Goal: Task Accomplishment & Management: Complete application form

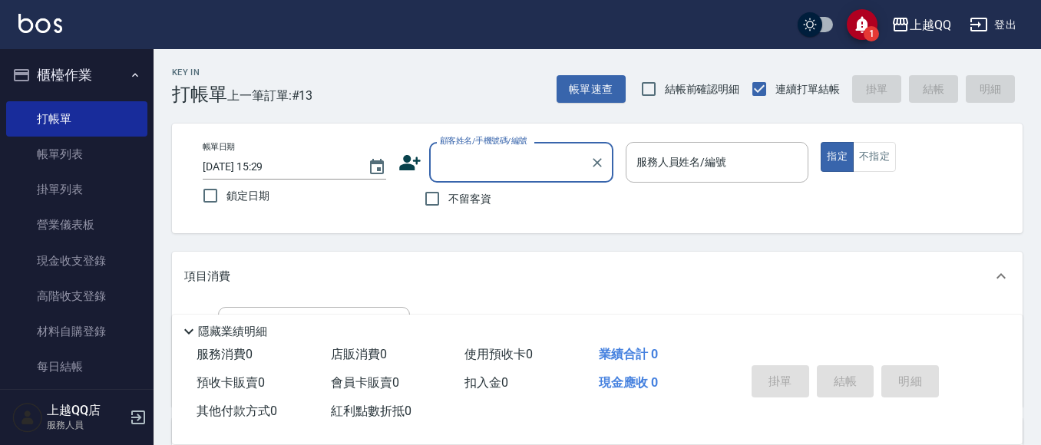
scroll to position [96, 0]
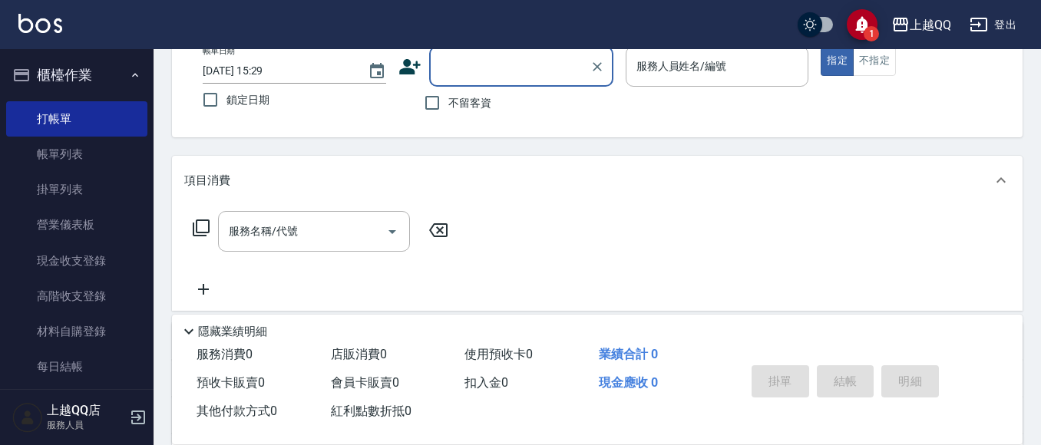
click at [46, 73] on button "櫃檯作業" at bounding box center [76, 75] width 141 height 40
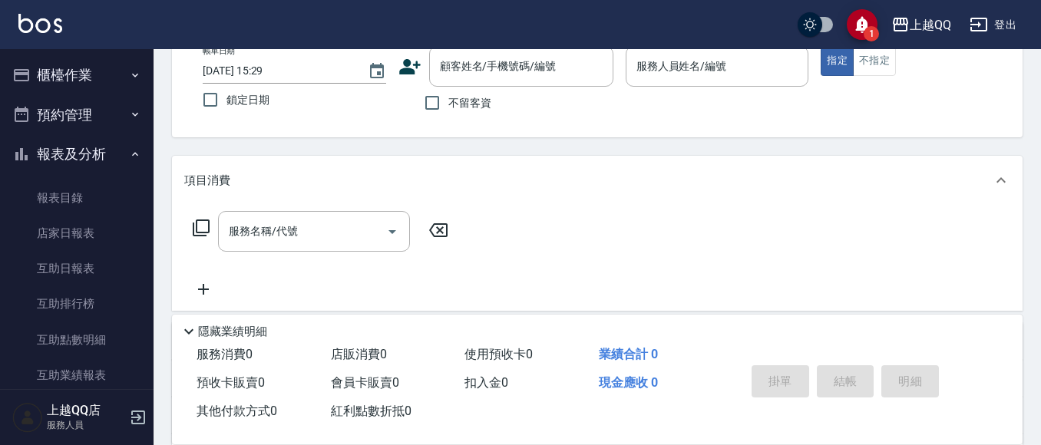
click at [46, 73] on button "櫃檯作業" at bounding box center [76, 75] width 141 height 40
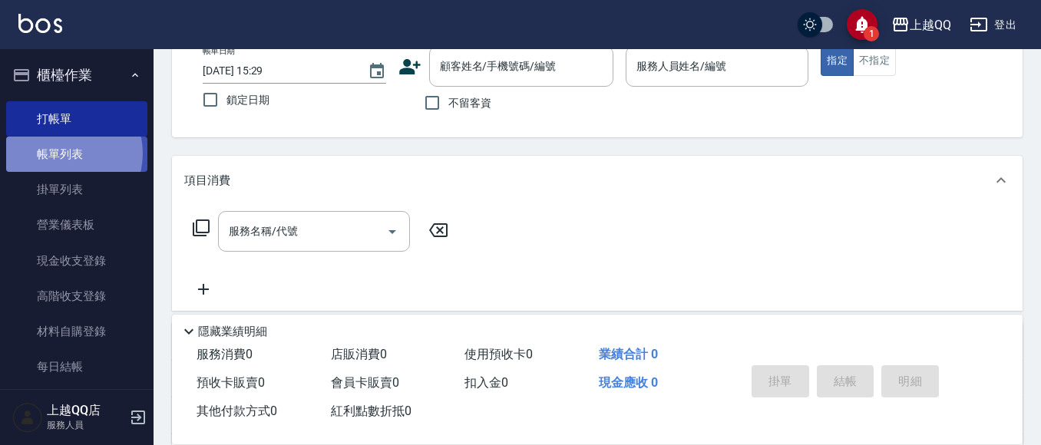
click at [62, 154] on link "帳單列表" at bounding box center [76, 154] width 141 height 35
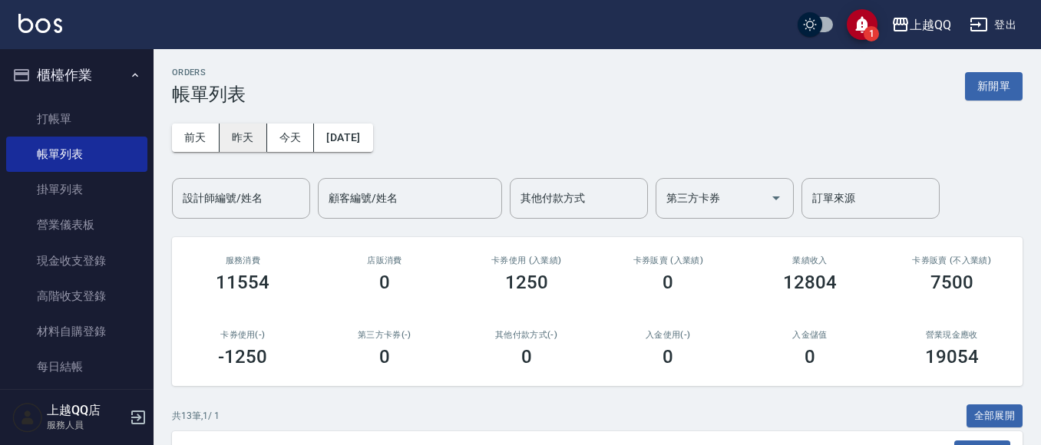
click at [240, 135] on button "昨天" at bounding box center [244, 138] width 48 height 28
click at [234, 195] on div "設計師編號/姓名 設計師編號/姓名" at bounding box center [241, 198] width 138 height 41
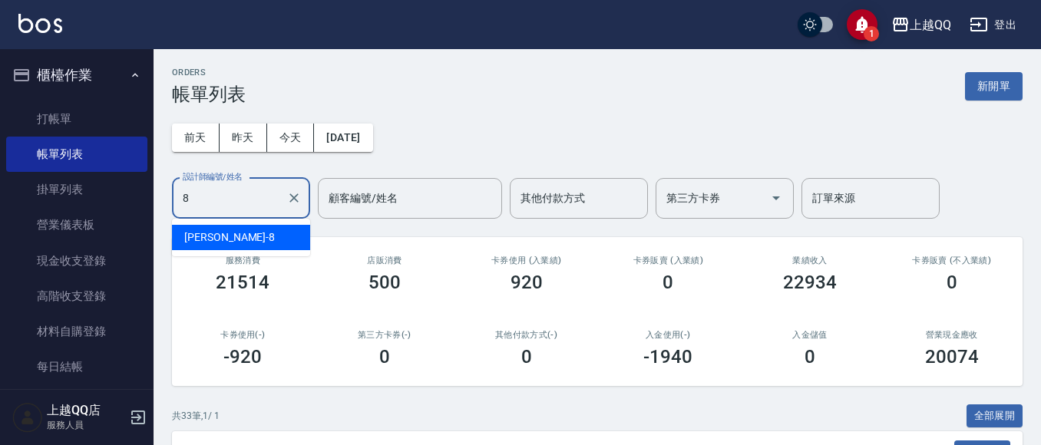
click at [254, 244] on div "[PERSON_NAME] -8" at bounding box center [241, 237] width 138 height 25
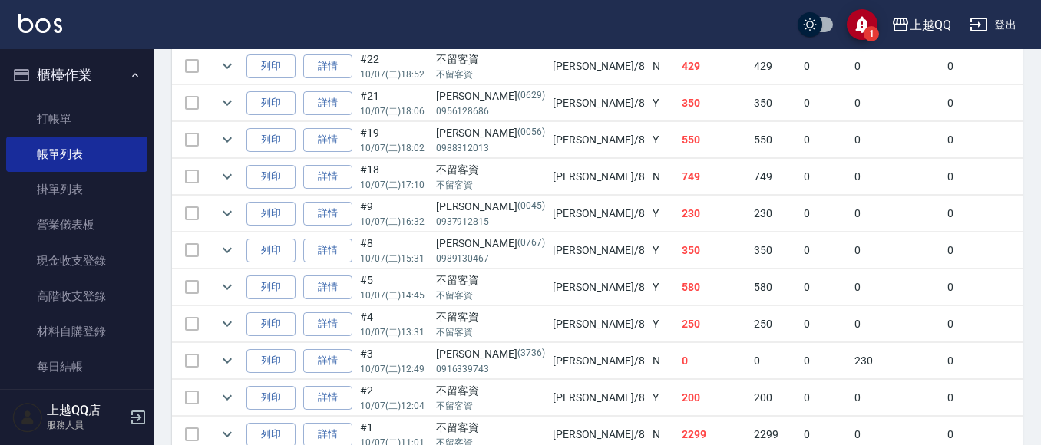
scroll to position [480, 0]
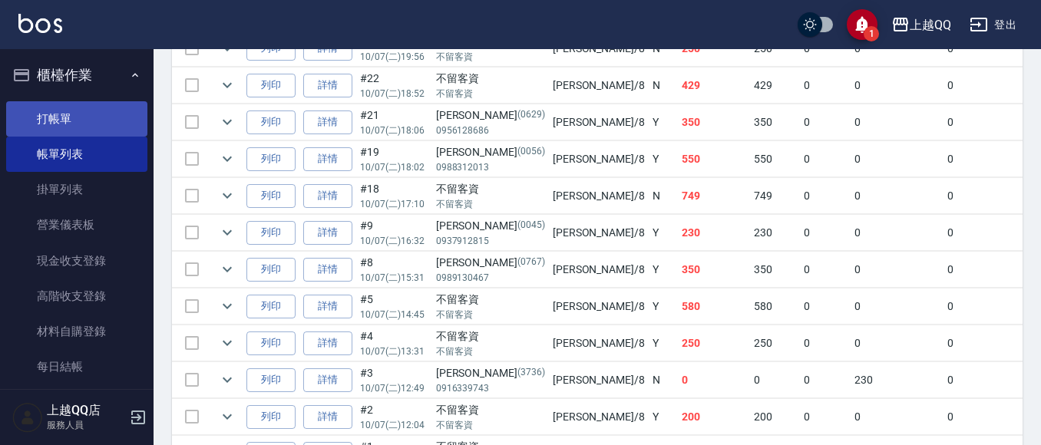
type input "[PERSON_NAME]-8"
click at [51, 125] on link "打帳單" at bounding box center [76, 118] width 141 height 35
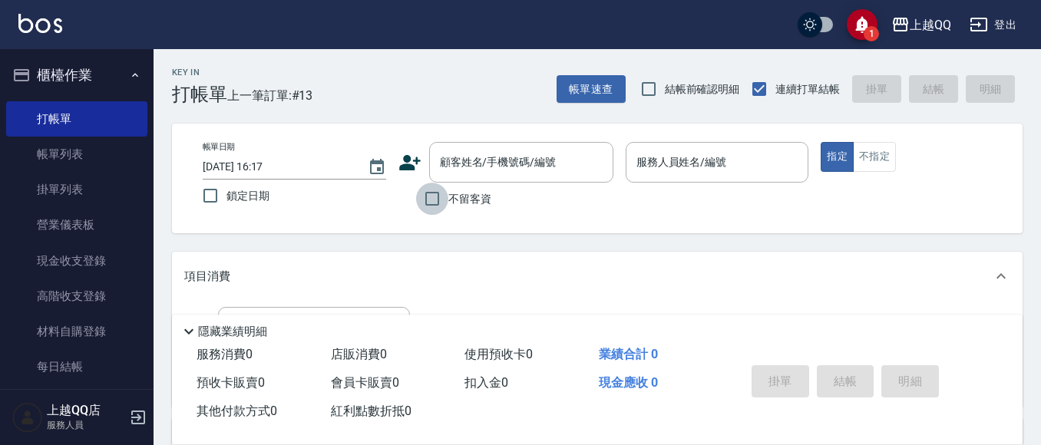
click at [436, 191] on input "不留客資" at bounding box center [432, 199] width 32 height 32
checkbox input "true"
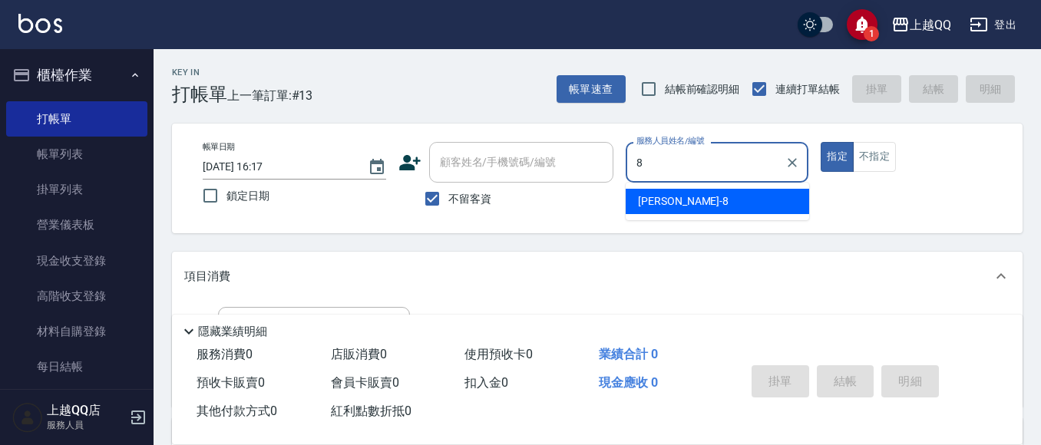
click at [686, 200] on div "[PERSON_NAME] -8" at bounding box center [717, 201] width 183 height 25
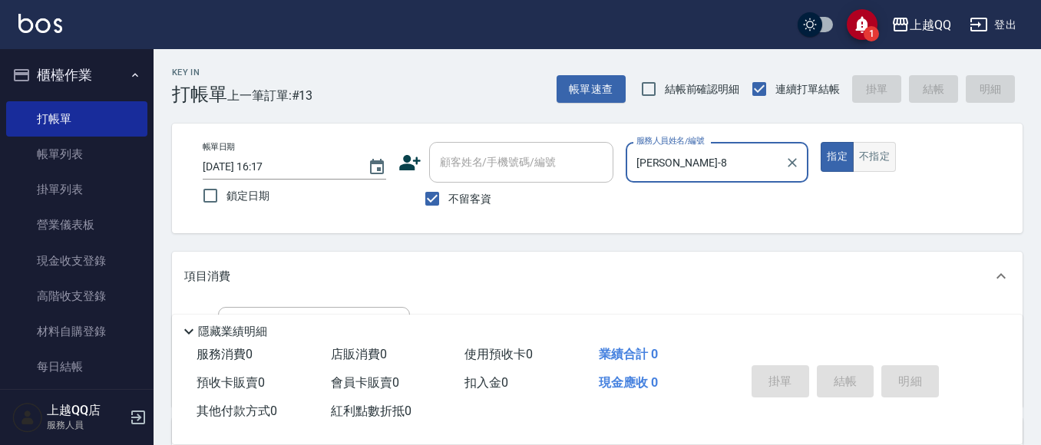
type input "[PERSON_NAME]-8"
click at [869, 148] on button "不指定" at bounding box center [874, 157] width 43 height 30
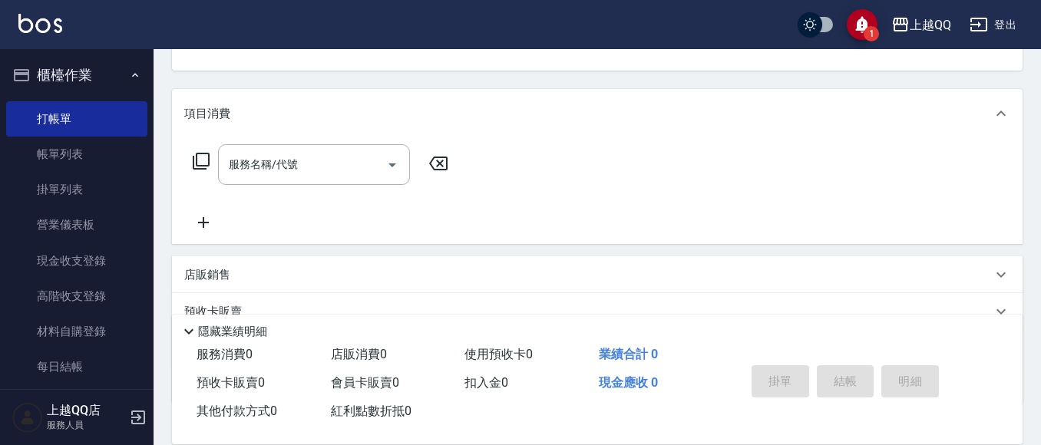
scroll to position [167, 0]
click at [198, 155] on icon at bounding box center [201, 157] width 18 height 18
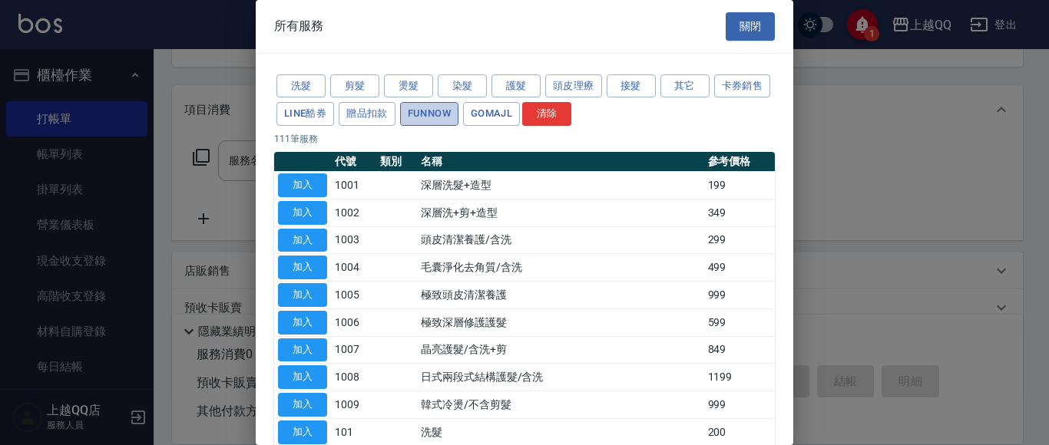
click at [458, 111] on button "FUNNOW" at bounding box center [429, 114] width 58 height 24
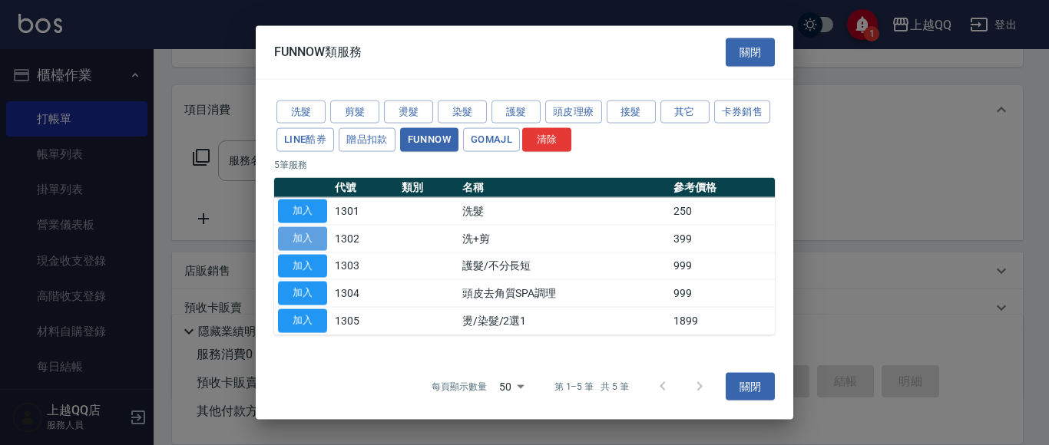
click at [297, 236] on button "加入" at bounding box center [302, 238] width 49 height 24
type input "洗+剪(1302)"
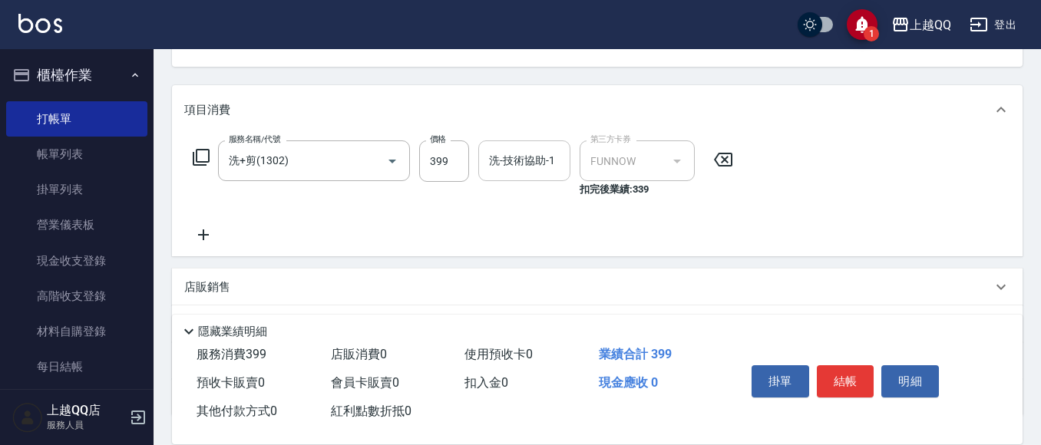
click at [520, 170] on input "洗-技術協助-1" at bounding box center [524, 160] width 78 height 27
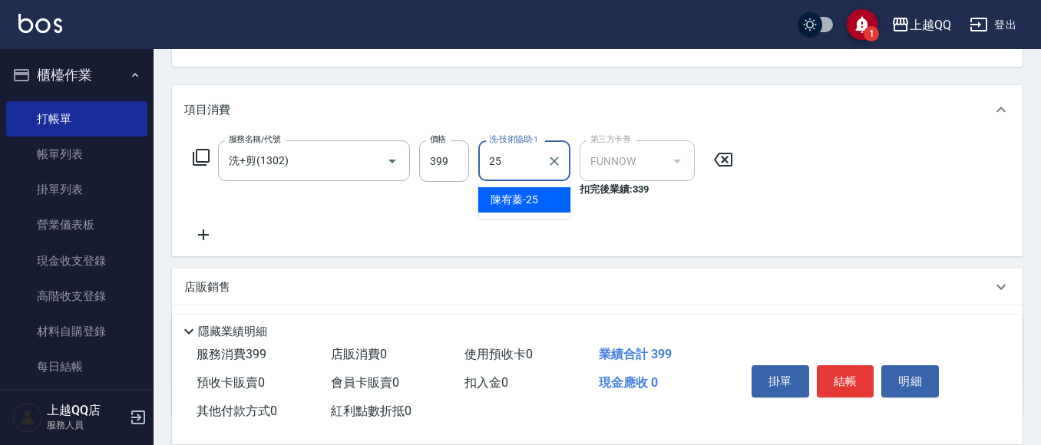
click at [529, 202] on span "[PERSON_NAME]-25" at bounding box center [515, 200] width 48 height 16
type input "[PERSON_NAME]-25"
click at [858, 381] on button "結帳" at bounding box center [846, 381] width 58 height 32
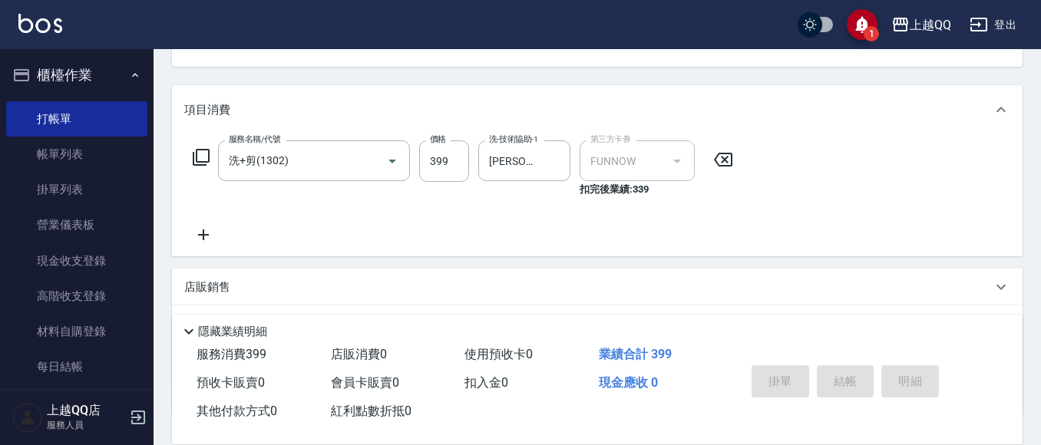
type input "[DATE] 16:18"
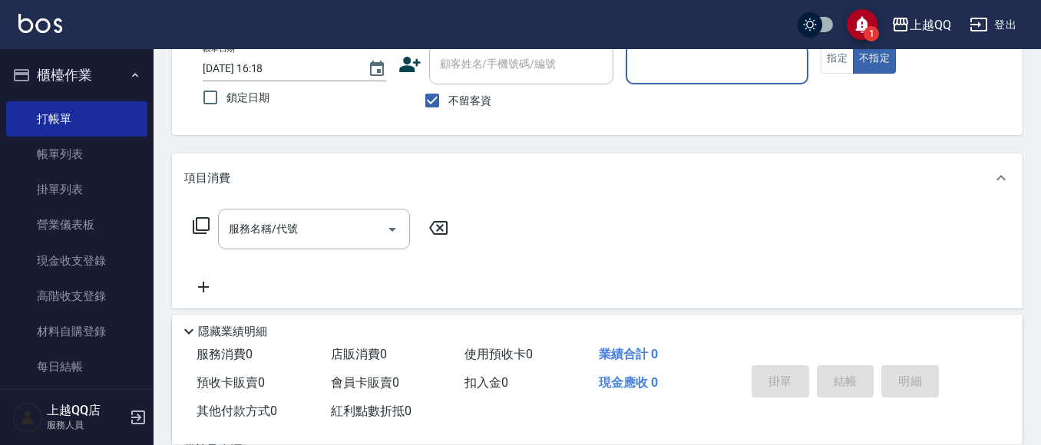
scroll to position [72, 0]
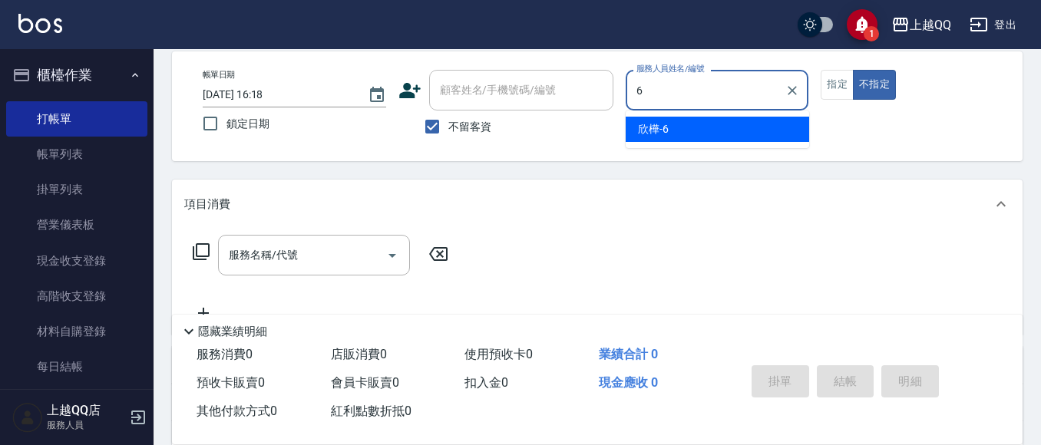
type input "欣樺-6"
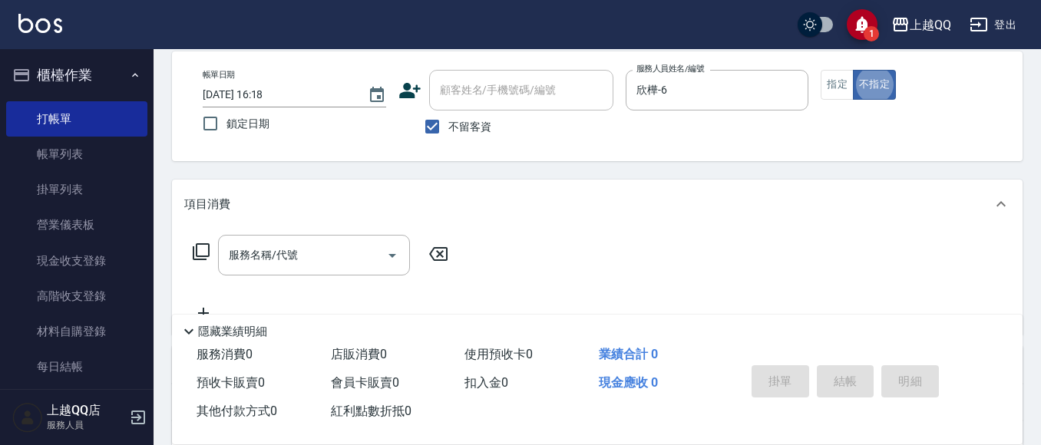
type button "false"
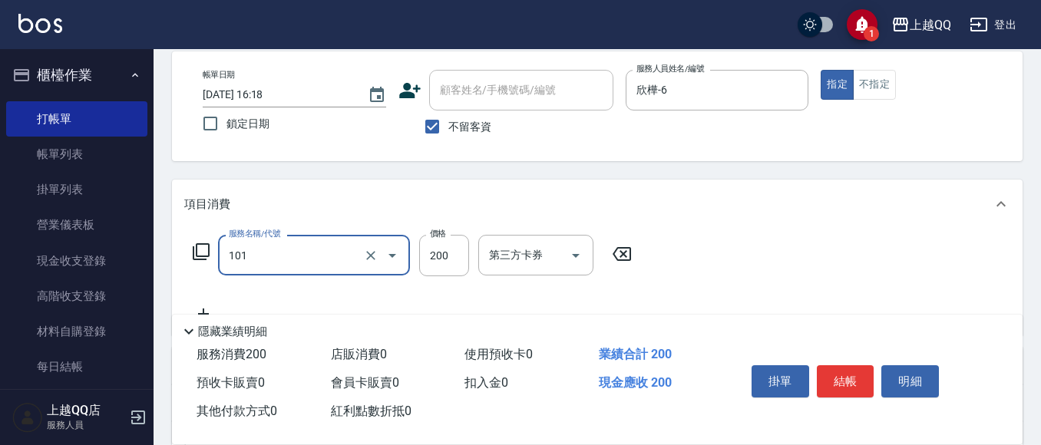
type input "洗髮(101)"
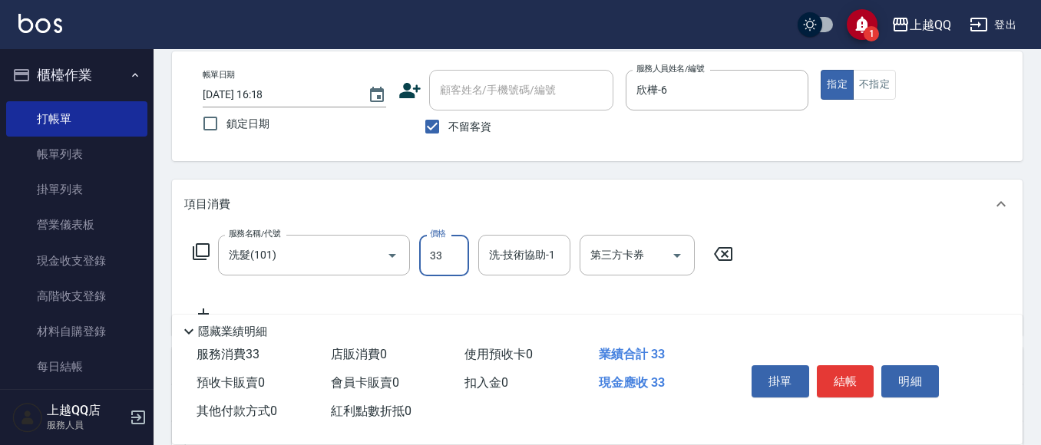
type input "330"
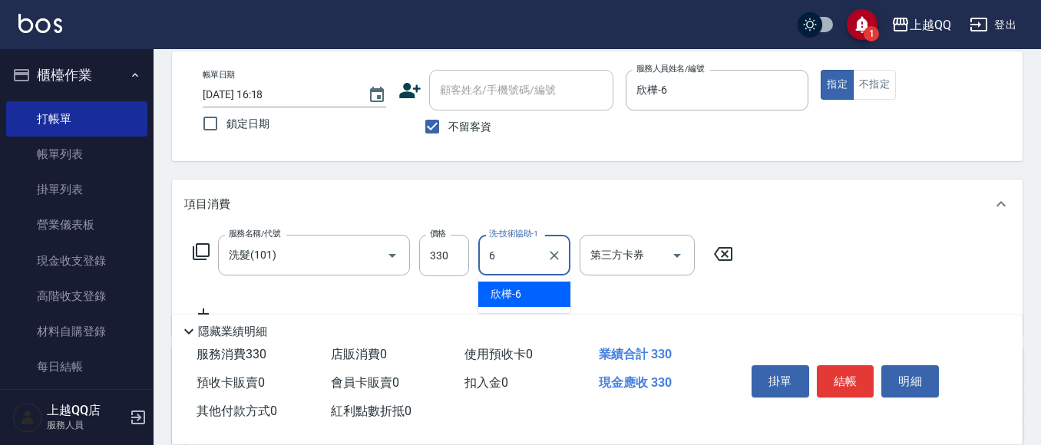
type input "欣樺-6"
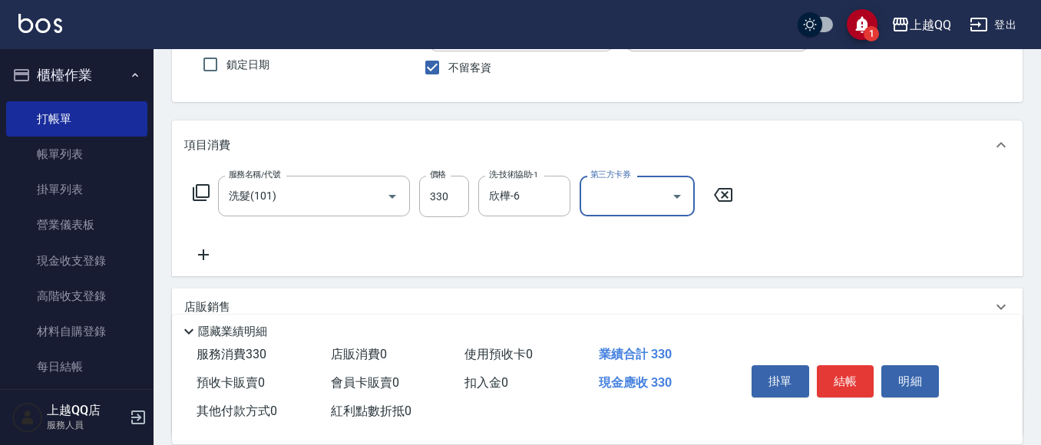
scroll to position [149, 0]
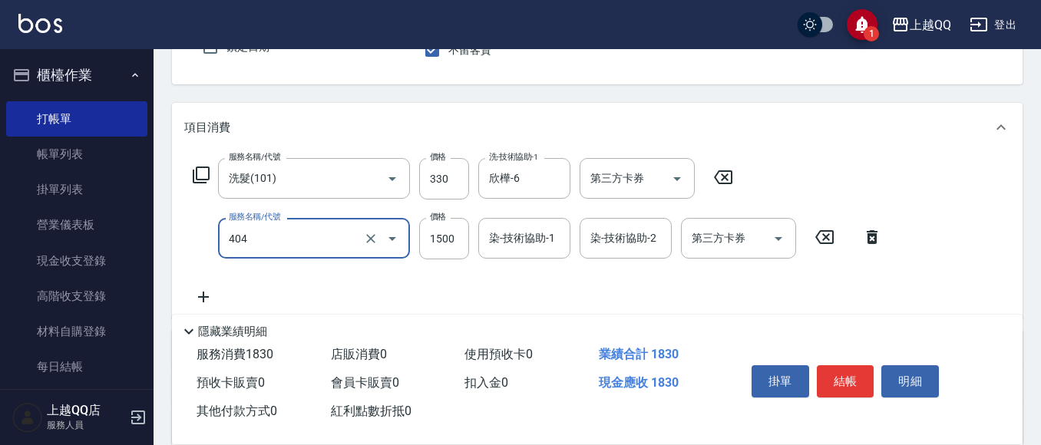
type input "設計染髮(404)"
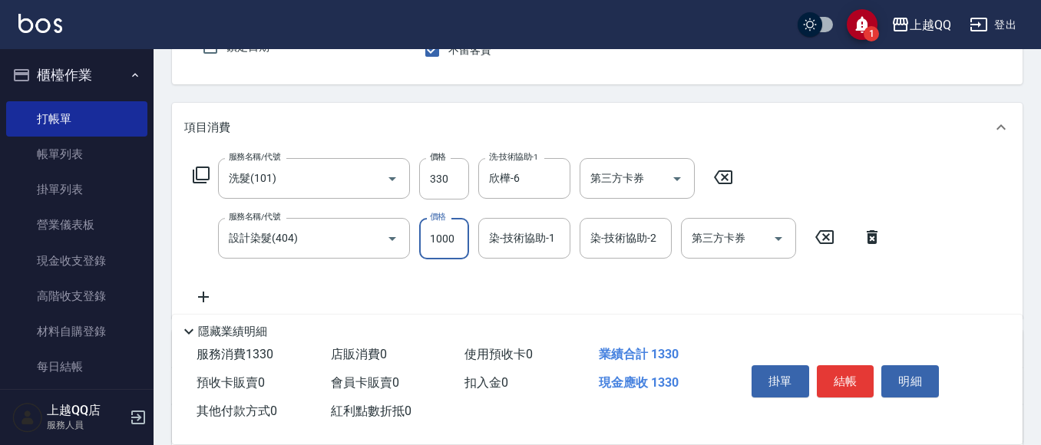
type input "1000"
type input "欣樺-6"
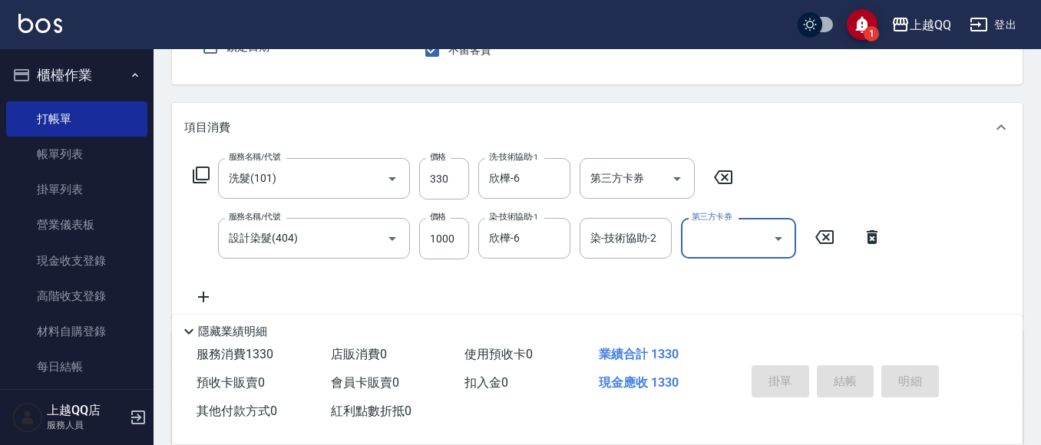
type input "[DATE] 16:30"
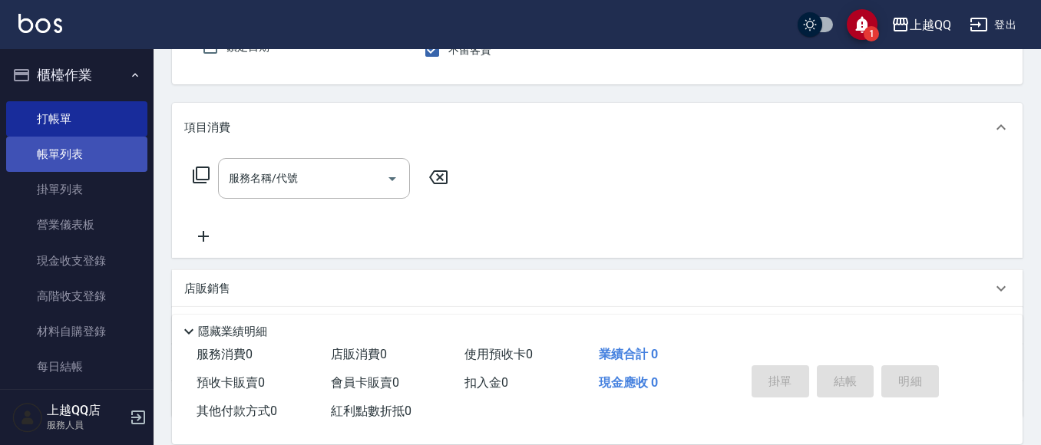
click at [88, 160] on link "帳單列表" at bounding box center [76, 154] width 141 height 35
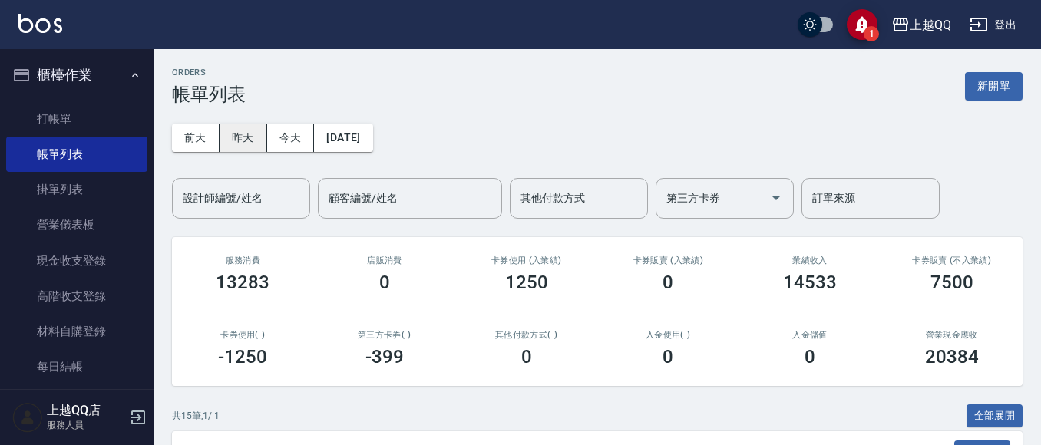
click at [249, 129] on button "昨天" at bounding box center [244, 138] width 48 height 28
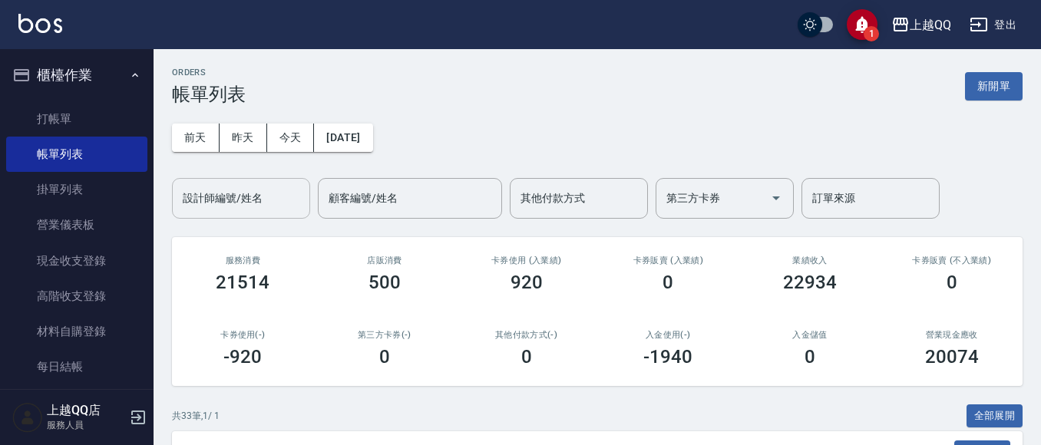
click at [252, 217] on div "設計師編號/姓名" at bounding box center [241, 198] width 138 height 41
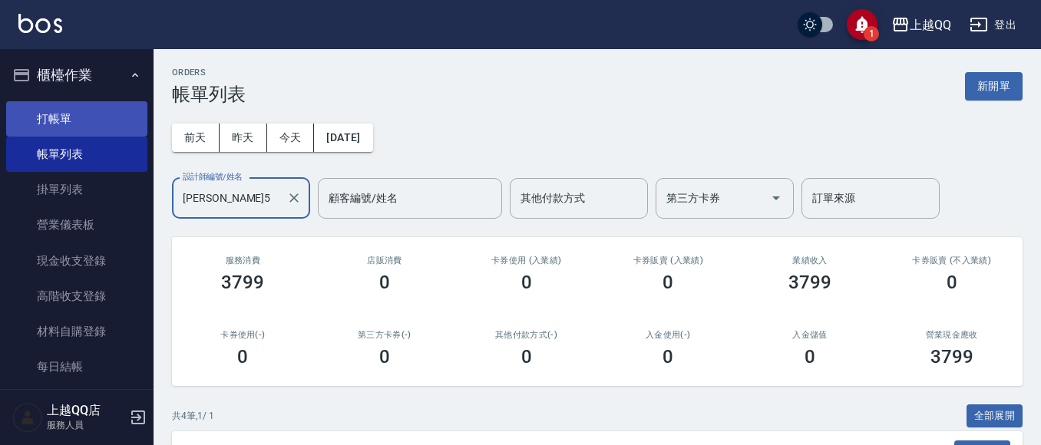
type input "[PERSON_NAME]5"
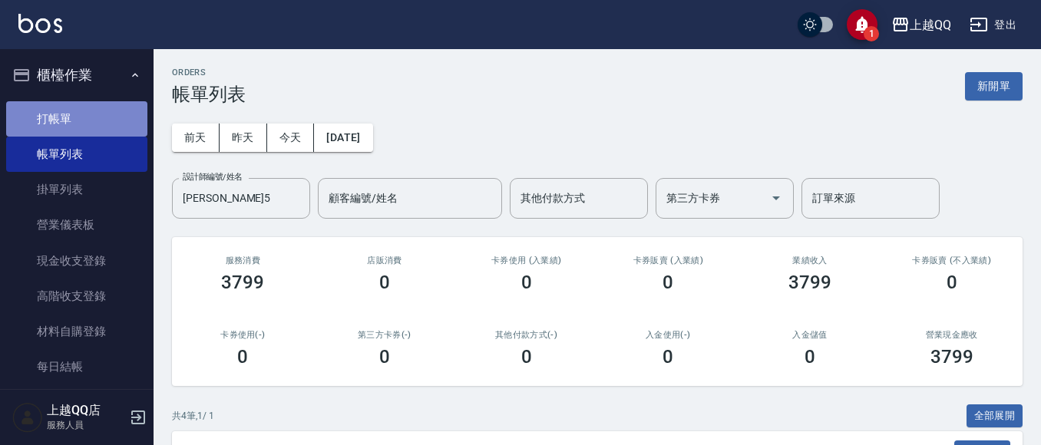
click at [127, 117] on link "打帳單" at bounding box center [76, 118] width 141 height 35
